Goal: Find specific page/section: Find specific page/section

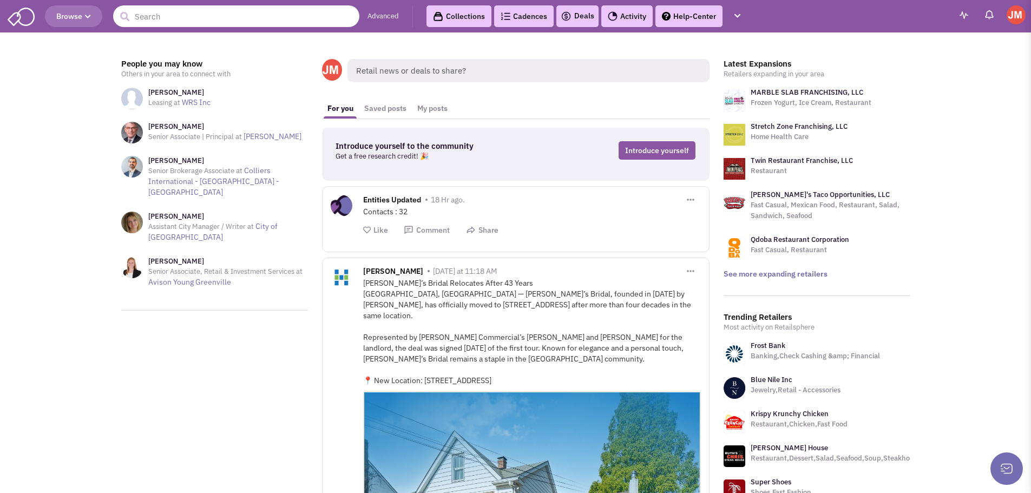
click at [193, 16] on input "text" at bounding box center [236, 16] width 246 height 22
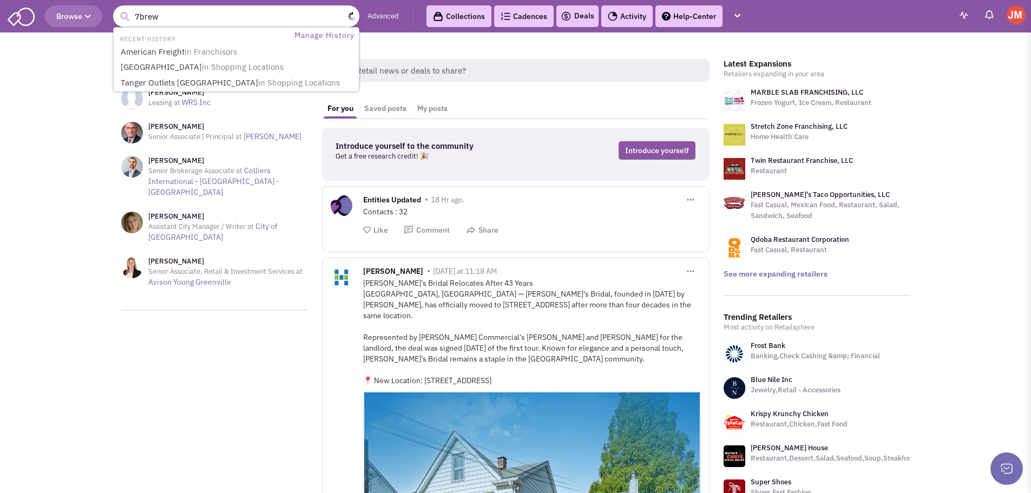
type input "7brew"
click at [116, 9] on button "submit" at bounding box center [124, 17] width 16 height 16
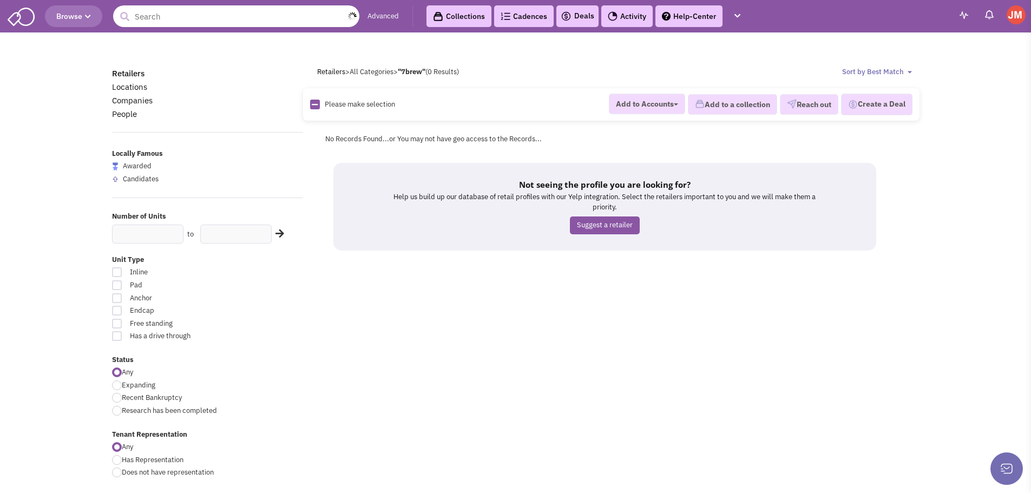
click at [170, 18] on input "text" at bounding box center [236, 16] width 246 height 22
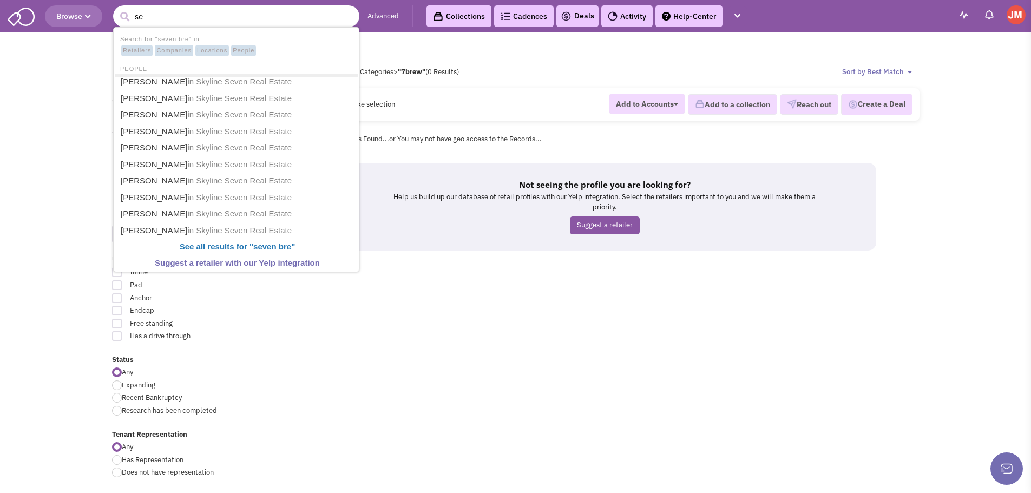
type input "s"
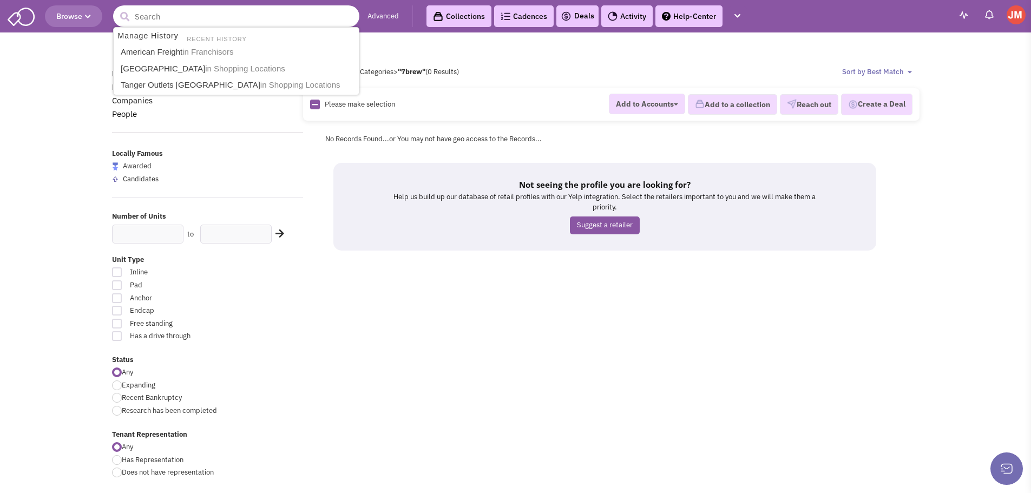
click at [203, 15] on input "text" at bounding box center [236, 16] width 246 height 22
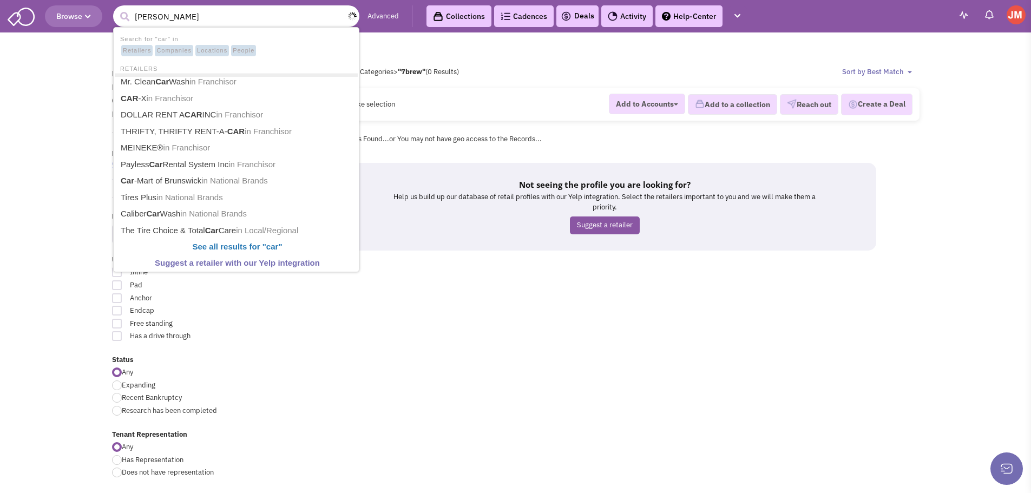
type input "carib"
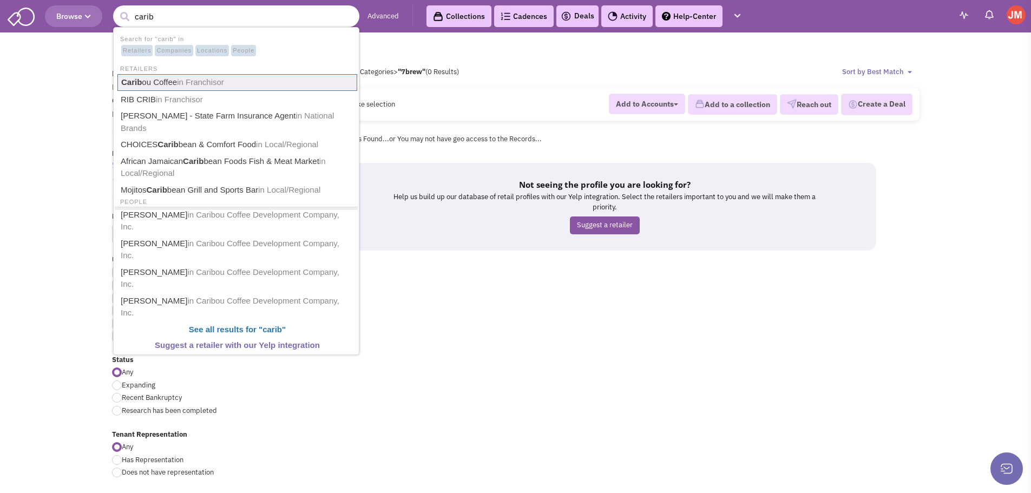
click at [180, 82] on span "in Franchisor" at bounding box center [200, 81] width 47 height 9
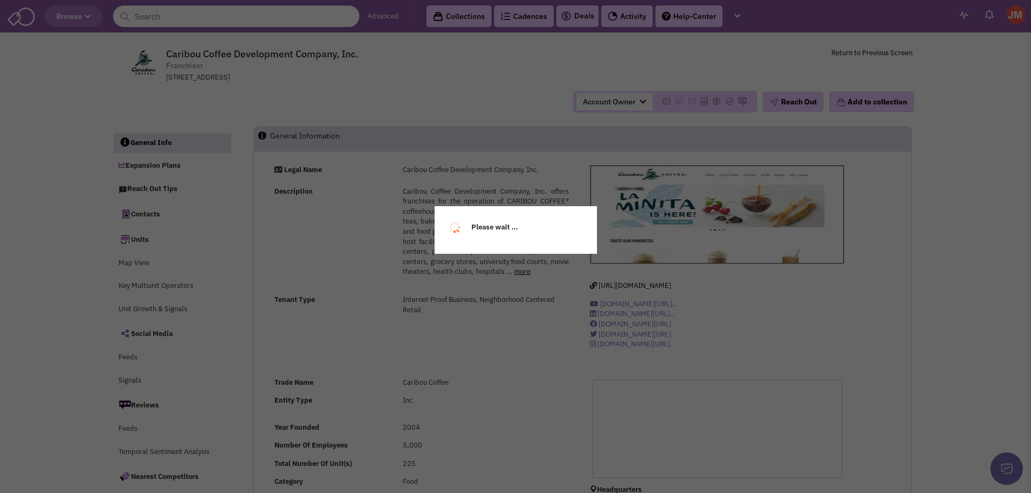
select select
